Goal: Transaction & Acquisition: Subscribe to service/newsletter

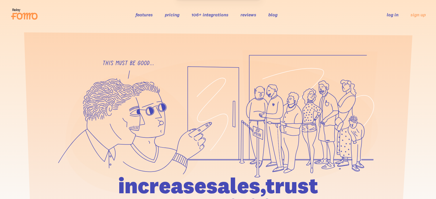
click at [173, 13] on link "pricing" at bounding box center [172, 15] width 15 height 6
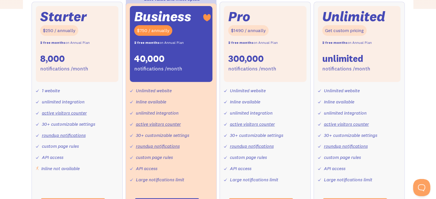
scroll to position [86, 0]
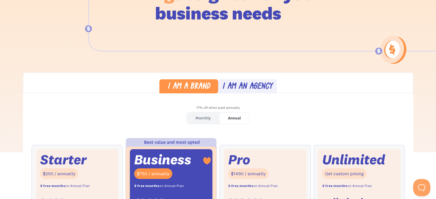
click at [207, 121] on div "Monthly" at bounding box center [202, 118] width 15 height 8
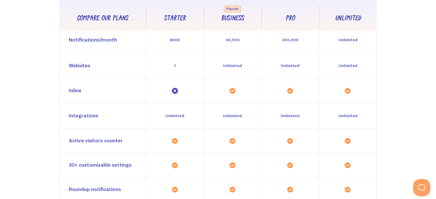
scroll to position [516, 0]
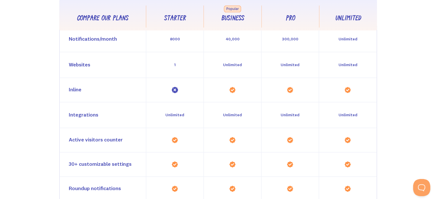
drag, startPoint x: 66, startPoint y: 93, endPoint x: 67, endPoint y: 89, distance: 3.2
click at [66, 93] on div "Inline" at bounding box center [103, 90] width 86 height 24
click at [70, 89] on div "Inline" at bounding box center [75, 90] width 13 height 8
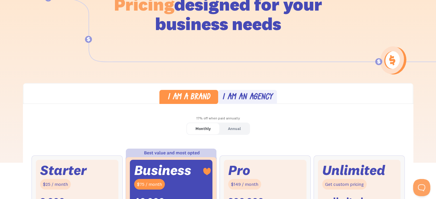
scroll to position [0, 0]
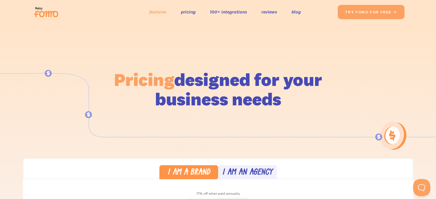
click at [151, 13] on link "features" at bounding box center [157, 12] width 17 height 8
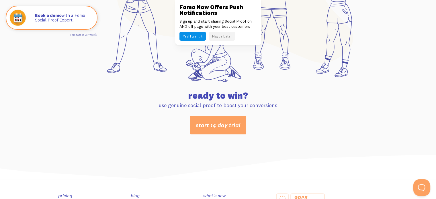
scroll to position [3068, 0]
